Goal: Task Accomplishment & Management: Complete application form

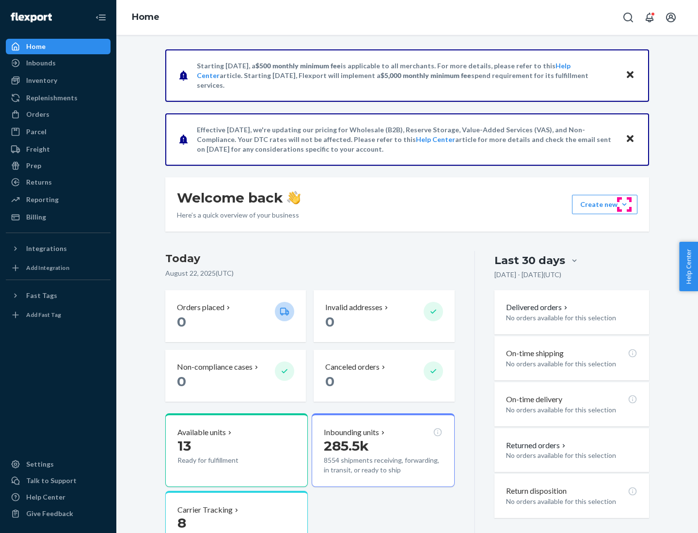
click at [624, 204] on button "Create new Create new inbound Create new order Create new product" at bounding box center [604, 204] width 65 height 19
click at [58, 63] on div "Inbounds" at bounding box center [58, 63] width 103 height 14
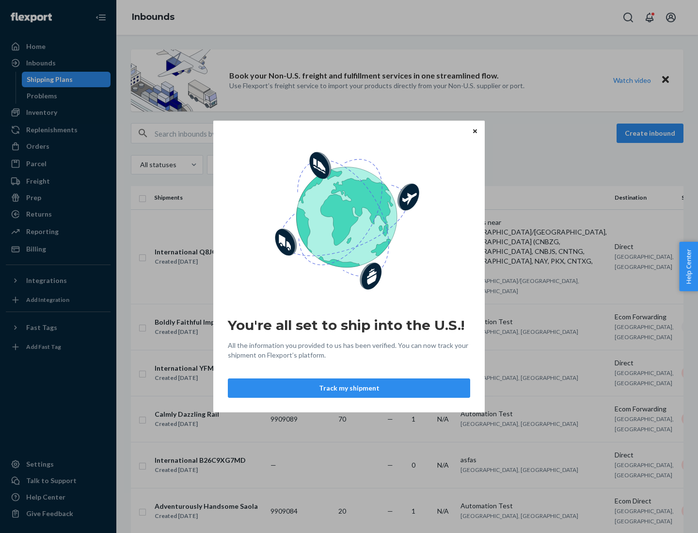
click at [474, 131] on icon "Close" at bounding box center [475, 131] width 4 height 4
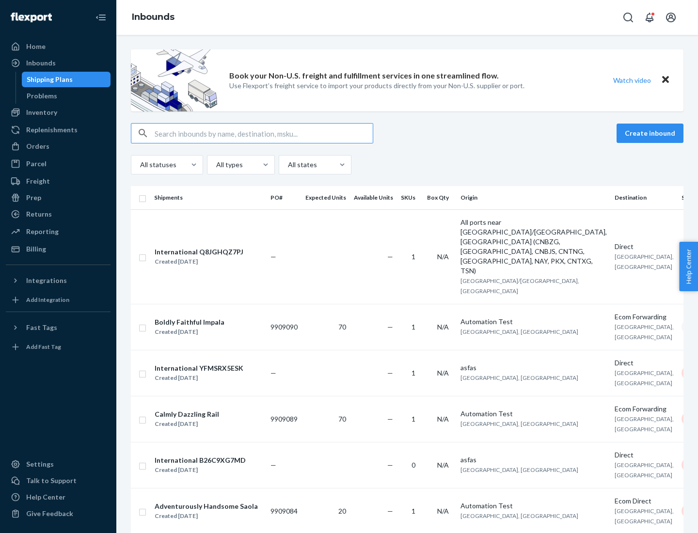
click at [651, 133] on button "Create inbound" at bounding box center [649, 133] width 67 height 19
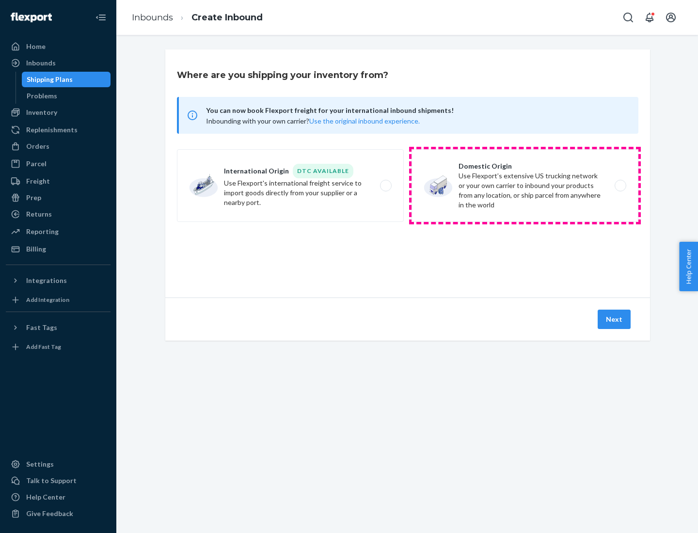
click at [525, 186] on label "Domestic Origin Use Flexport’s extensive US trucking network or your own carrie…" at bounding box center [524, 185] width 227 height 73
click at [620, 186] on input "Domestic Origin Use Flexport’s extensive US trucking network or your own carrie…" at bounding box center [623, 186] width 6 height 6
radio input "true"
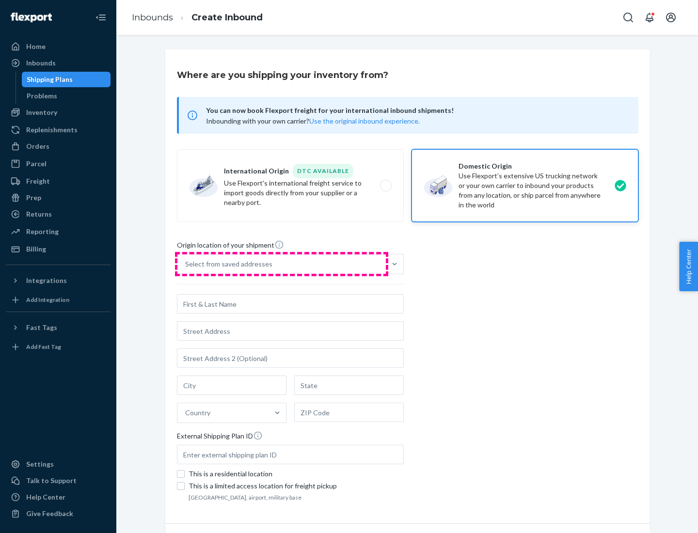
click at [281, 264] on div "Select from saved addresses" at bounding box center [281, 263] width 208 height 19
click at [186, 264] on input "Select from saved addresses" at bounding box center [185, 264] width 1 height 10
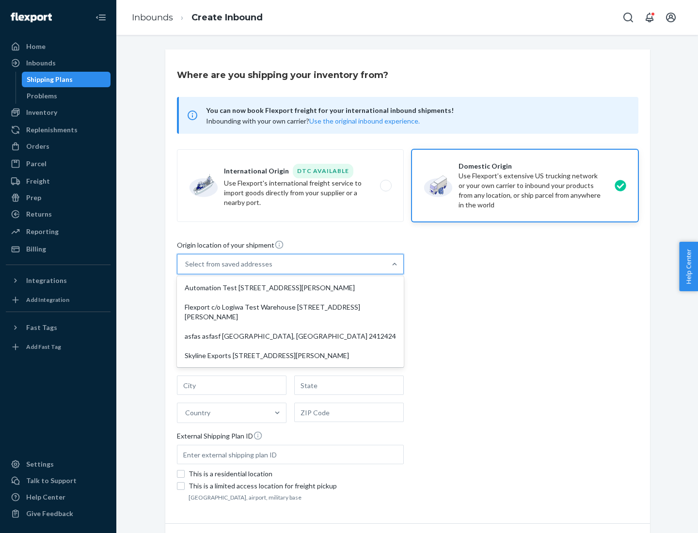
scroll to position [4, 0]
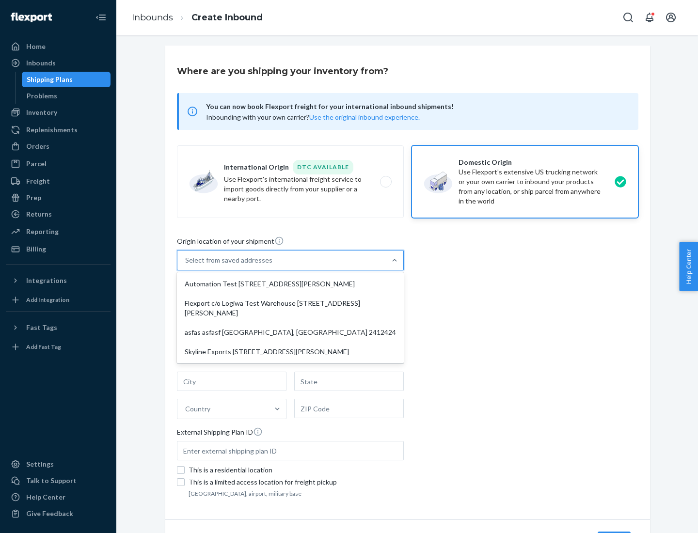
click at [290, 284] on div "Automation Test [STREET_ADDRESS][PERSON_NAME]" at bounding box center [290, 283] width 223 height 19
click at [186, 265] on input "option Automation Test [STREET_ADDRESS][PERSON_NAME] focused, 1 of 4. 4 results…" at bounding box center [185, 260] width 1 height 10
type input "Automation Test"
type input "9th Floor"
type input "[GEOGRAPHIC_DATA]"
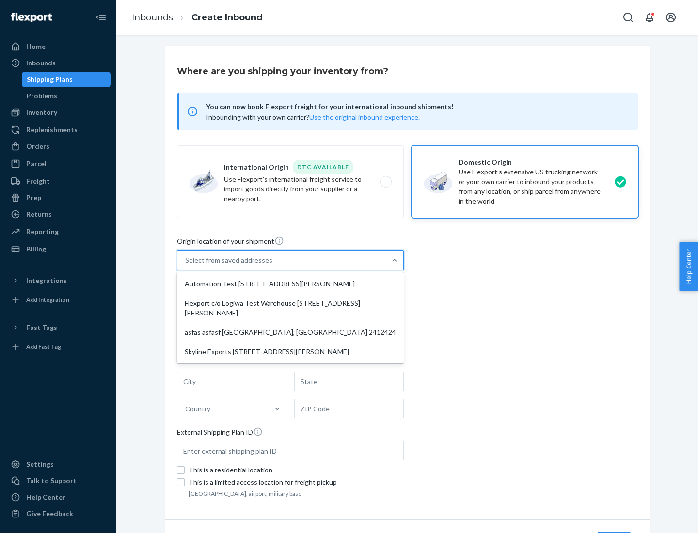
type input "CA"
type input "94104"
type input "[STREET_ADDRESS][PERSON_NAME]"
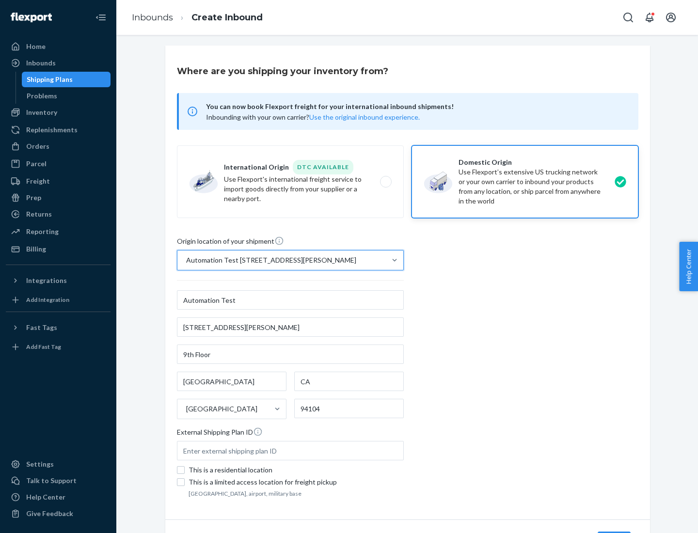
scroll to position [57, 0]
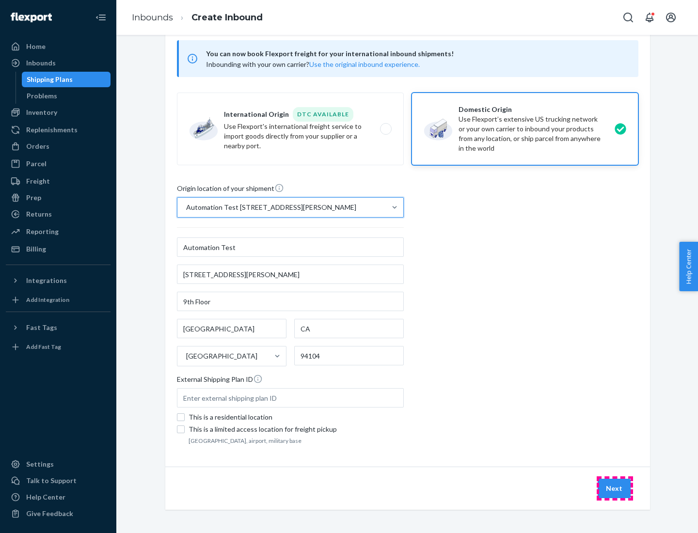
click at [614, 488] on button "Next" at bounding box center [613, 488] width 33 height 19
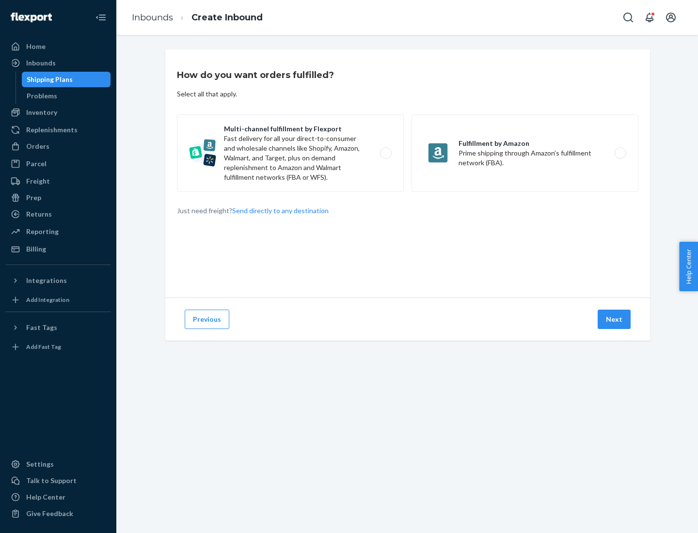
click at [290, 153] on label "Multi-channel fulfillment by Flexport Fast delivery for all your direct-to-cons…" at bounding box center [290, 153] width 227 height 78
click at [385, 153] on input "Multi-channel fulfillment by Flexport Fast delivery for all your direct-to-cons…" at bounding box center [388, 153] width 6 height 6
radio input "true"
click at [614, 319] on button "Next" at bounding box center [613, 319] width 33 height 19
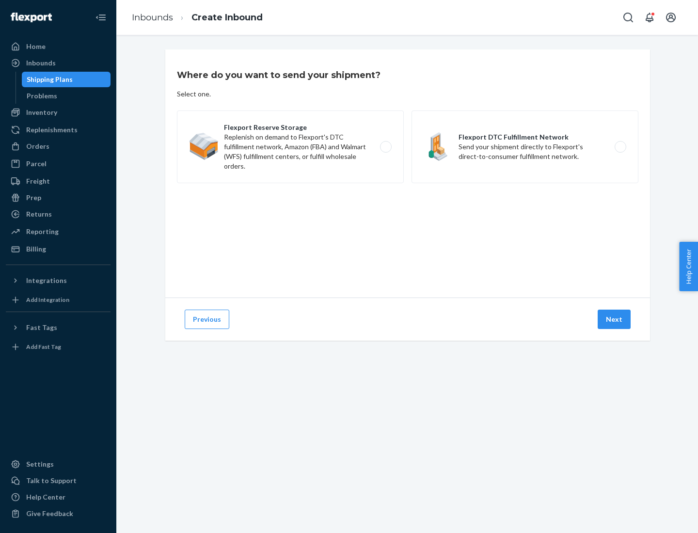
click at [290, 147] on label "Flexport Reserve Storage Replenish on demand to Flexport's DTC fulfillment netw…" at bounding box center [290, 146] width 227 height 73
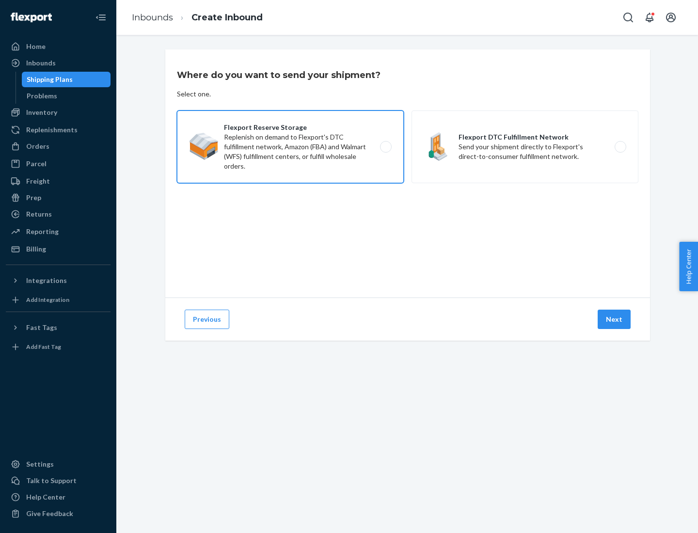
click at [385, 147] on input "Flexport Reserve Storage Replenish on demand to Flexport's DTC fulfillment netw…" at bounding box center [388, 147] width 6 height 6
radio input "true"
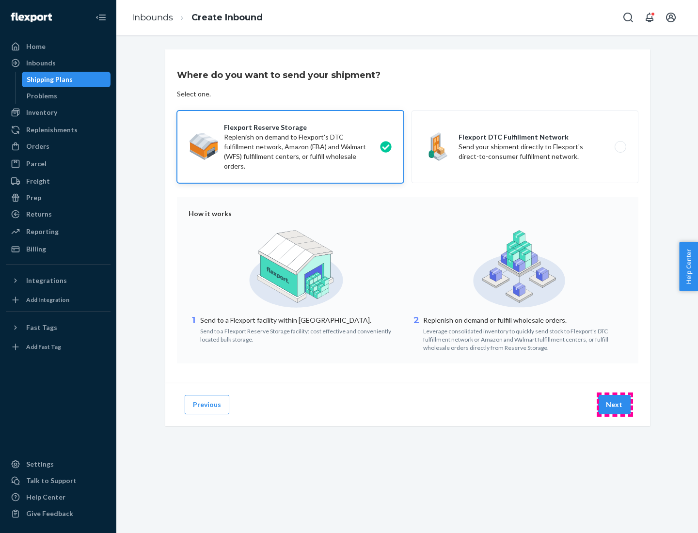
click at [614, 405] on button "Next" at bounding box center [613, 404] width 33 height 19
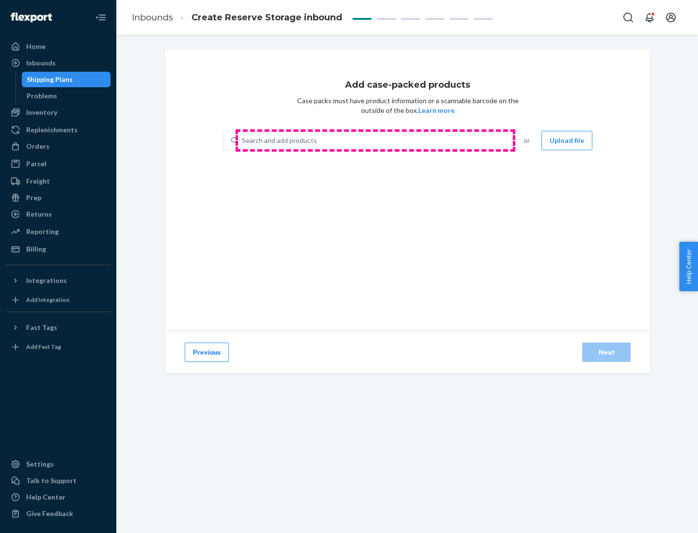
click at [375, 140] on div "Search and add products" at bounding box center [374, 140] width 273 height 17
click at [243, 140] on input "Search and add products" at bounding box center [242, 141] width 1 height 10
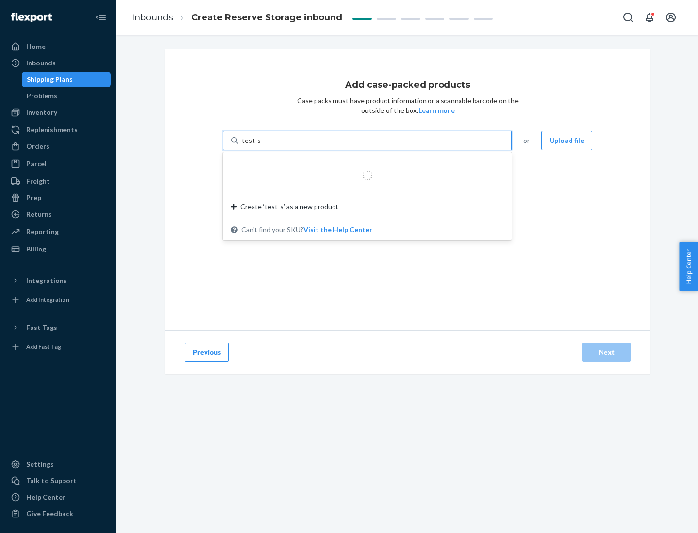
type input "test-syn"
click at [364, 164] on div "test - syn - test" at bounding box center [363, 164] width 265 height 10
click at [267, 145] on input "test-syn" at bounding box center [254, 141] width 25 height 10
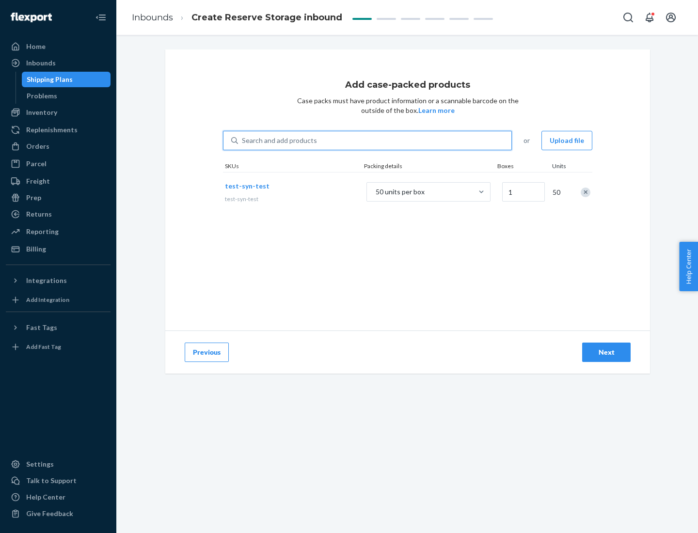
click at [606, 352] on div "Next" at bounding box center [606, 352] width 32 height 10
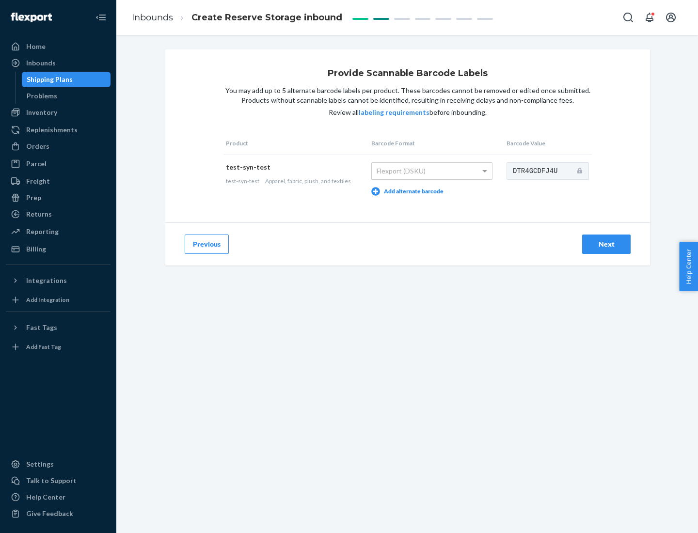
click at [606, 244] on div "Next" at bounding box center [606, 244] width 32 height 10
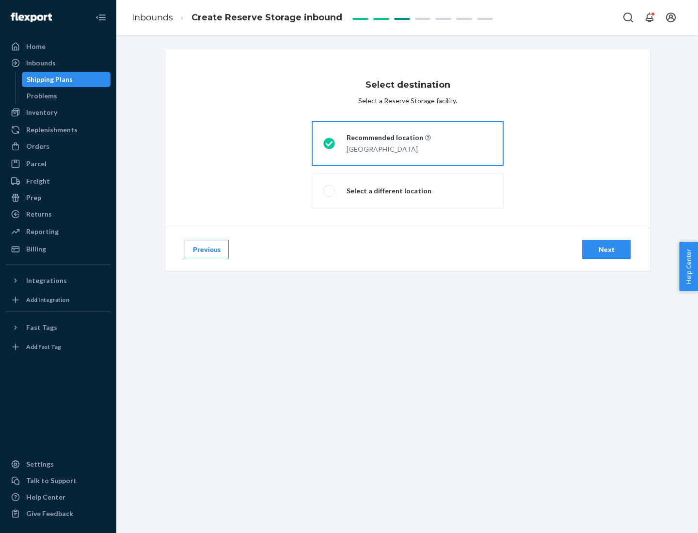
click at [606, 250] on div "Next" at bounding box center [606, 250] width 32 height 10
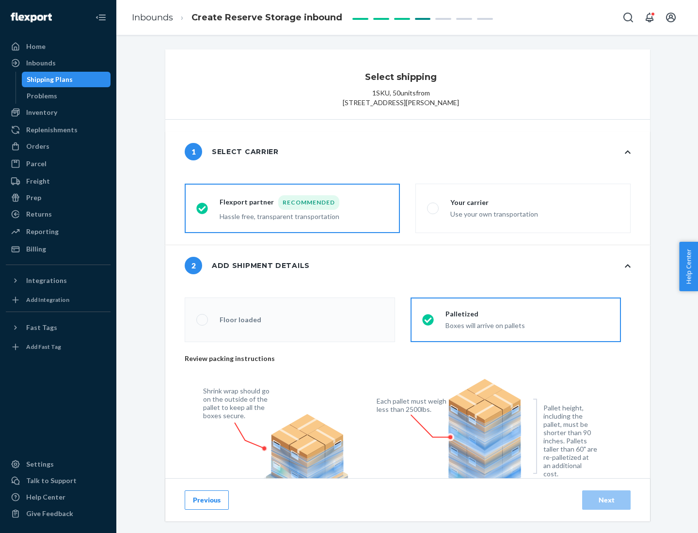
radio input "false"
type input "1"
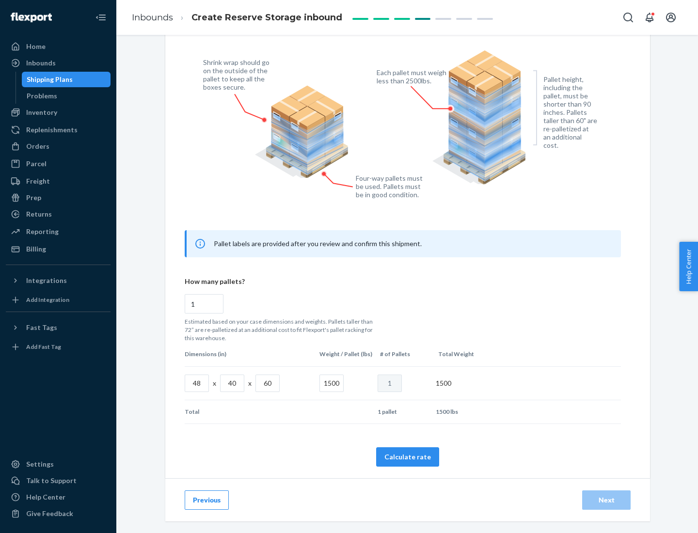
click at [407, 456] on button "Calculate rate" at bounding box center [407, 456] width 63 height 19
radio input "false"
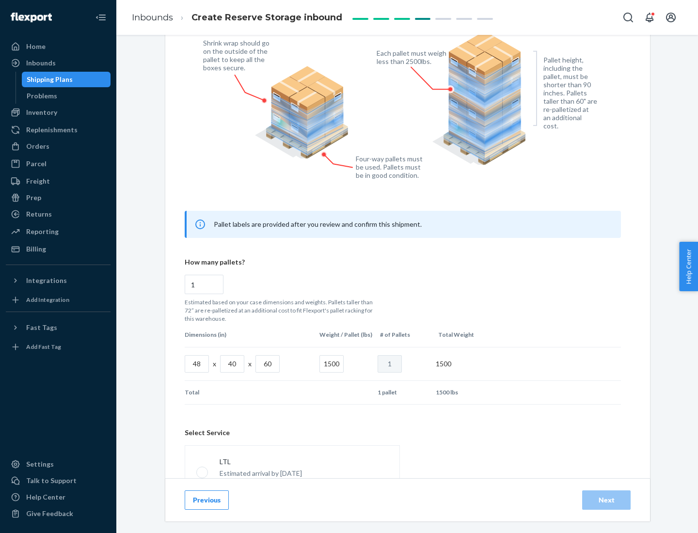
scroll to position [428, 0]
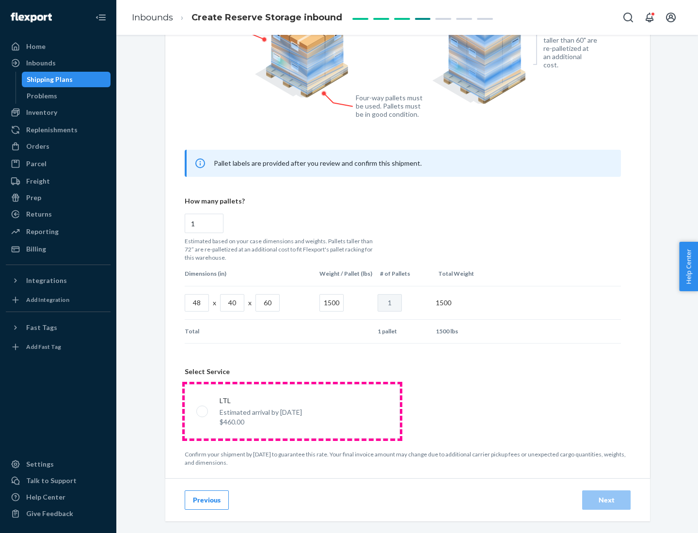
click at [292, 411] on p "Estimated arrival by [DATE]" at bounding box center [260, 412] width 82 height 10
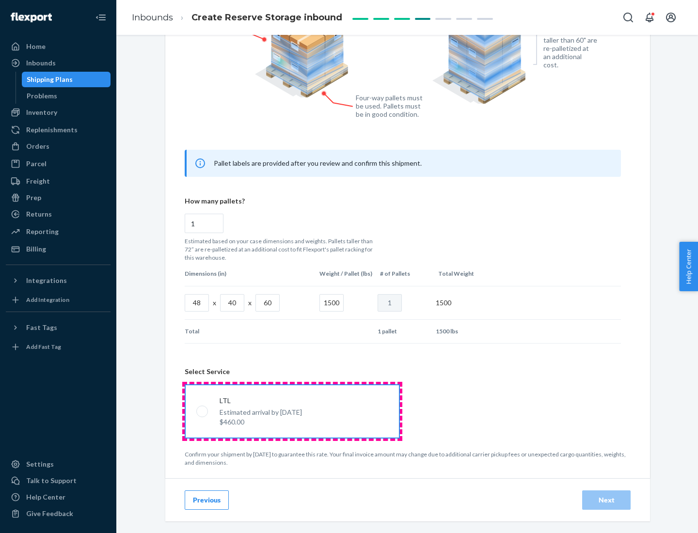
click at [203, 411] on input "LTL Estimated arrival by [DATE] $460.00" at bounding box center [199, 411] width 6 height 6
radio input "true"
radio input "false"
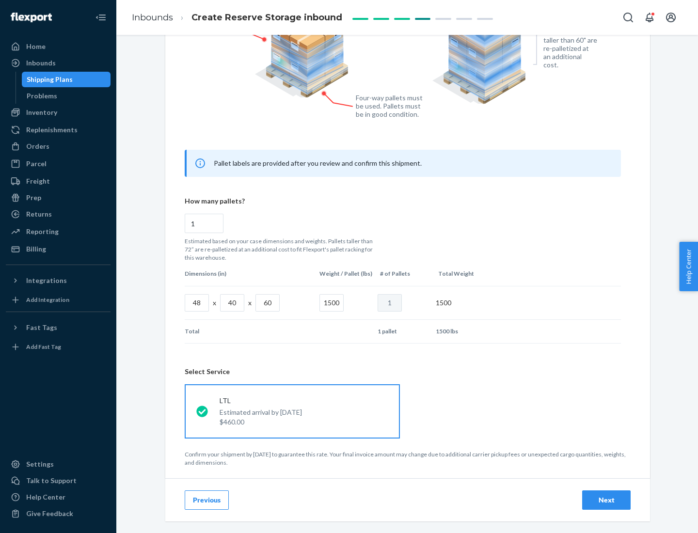
click at [606, 499] on div "Next" at bounding box center [606, 500] width 32 height 10
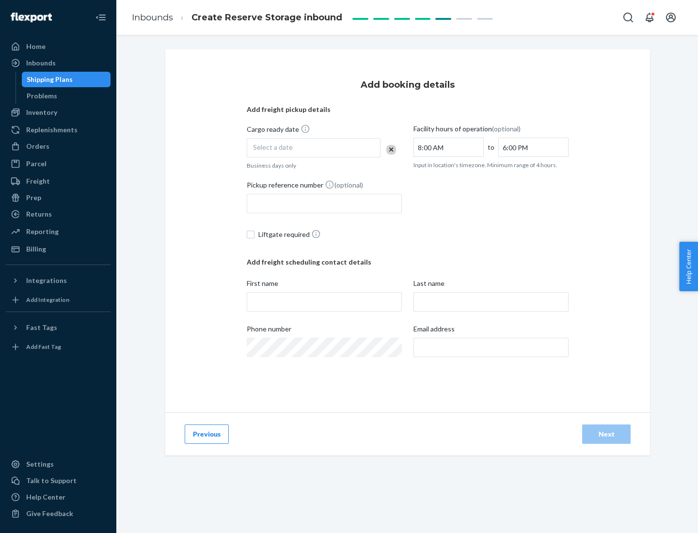
click at [313, 148] on div "Select a date" at bounding box center [314, 147] width 134 height 19
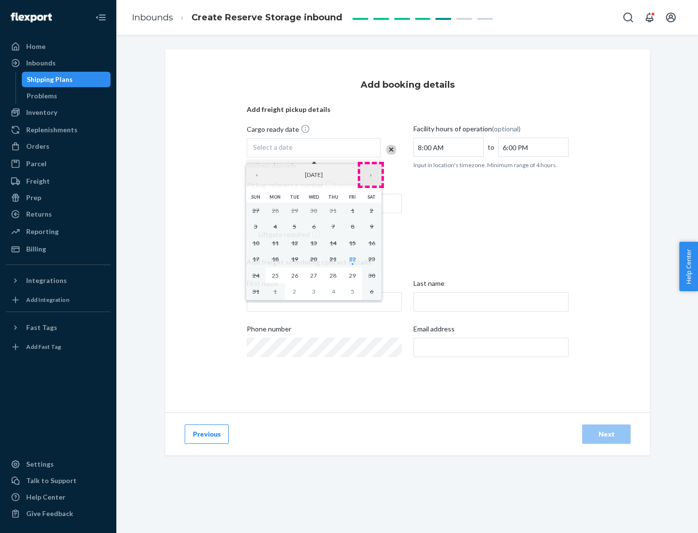
click at [371, 175] on button "›" at bounding box center [370, 174] width 21 height 21
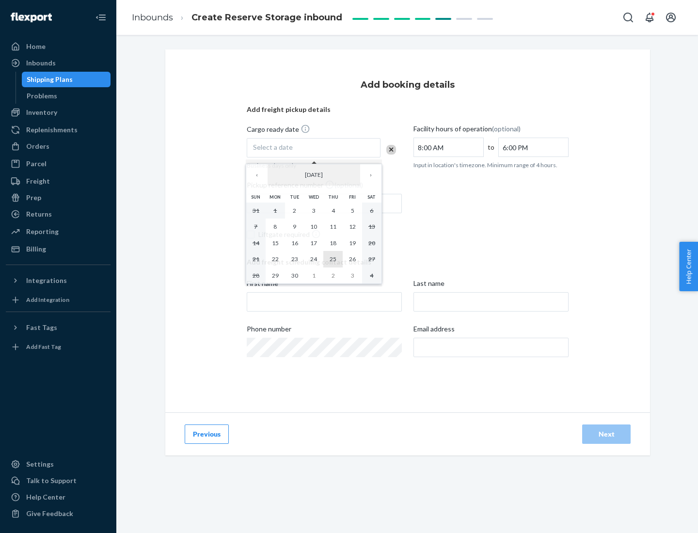
click at [333, 259] on abbr "25" at bounding box center [332, 258] width 7 height 7
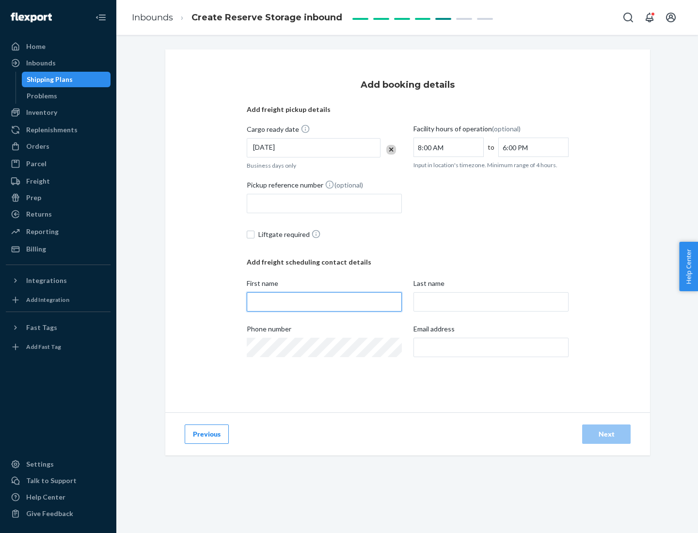
click at [324, 302] on input "First name" at bounding box center [324, 301] width 155 height 19
type input "[PERSON_NAME]"
click at [491, 302] on input "Last name" at bounding box center [490, 301] width 155 height 19
type input "Doe"
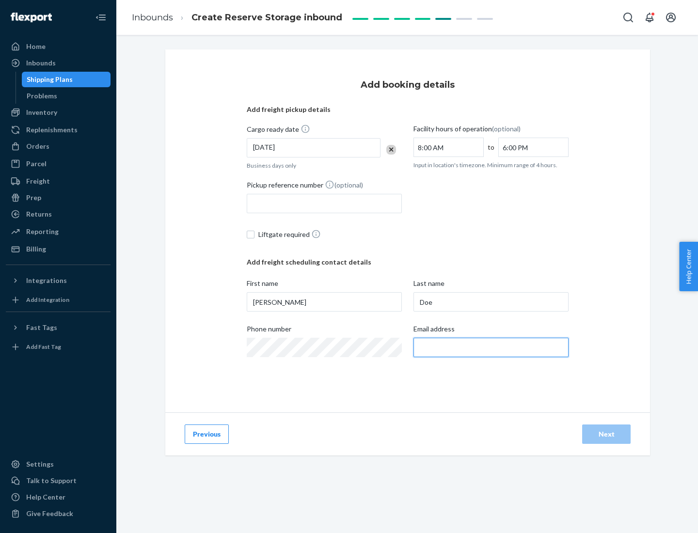
click at [491, 347] on input "Email address" at bounding box center [490, 347] width 155 height 19
type input "[EMAIL_ADDRESS][DOMAIN_NAME]"
click at [606, 434] on div "Next" at bounding box center [606, 434] width 32 height 10
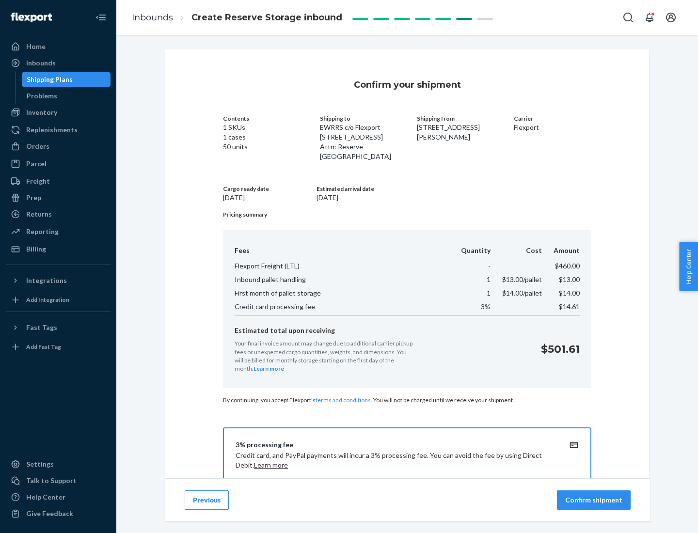
scroll to position [140, 0]
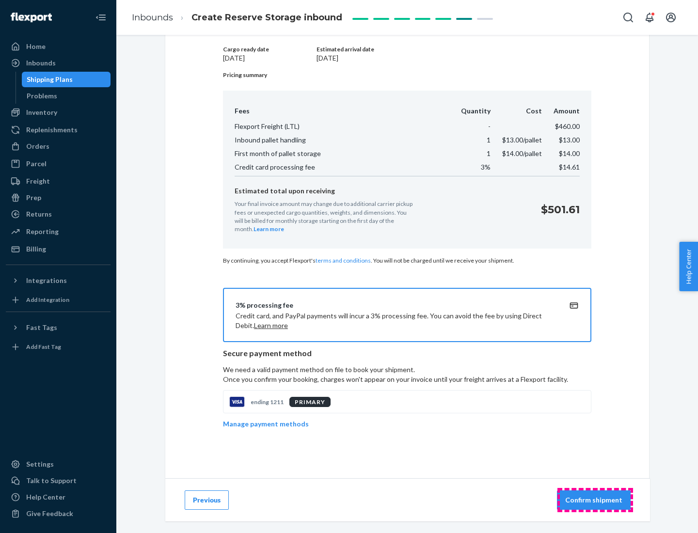
click at [594, 500] on p "Confirm shipment" at bounding box center [593, 500] width 57 height 10
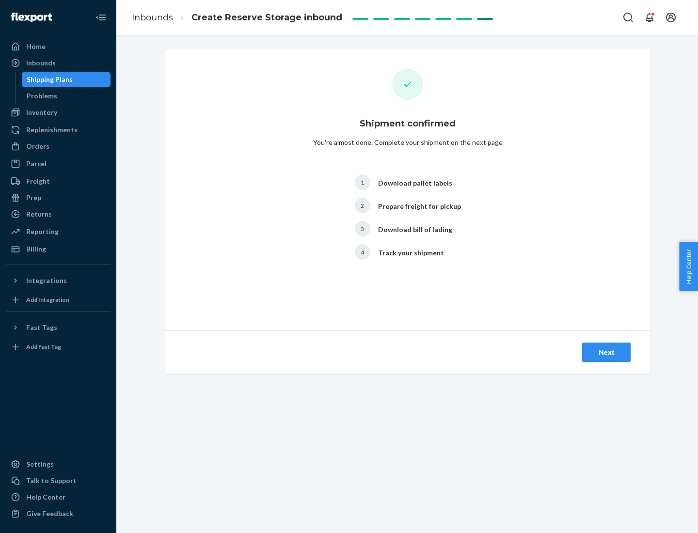
click at [606, 352] on div "Next" at bounding box center [606, 352] width 32 height 10
